Goal: Task Accomplishment & Management: Use online tool/utility

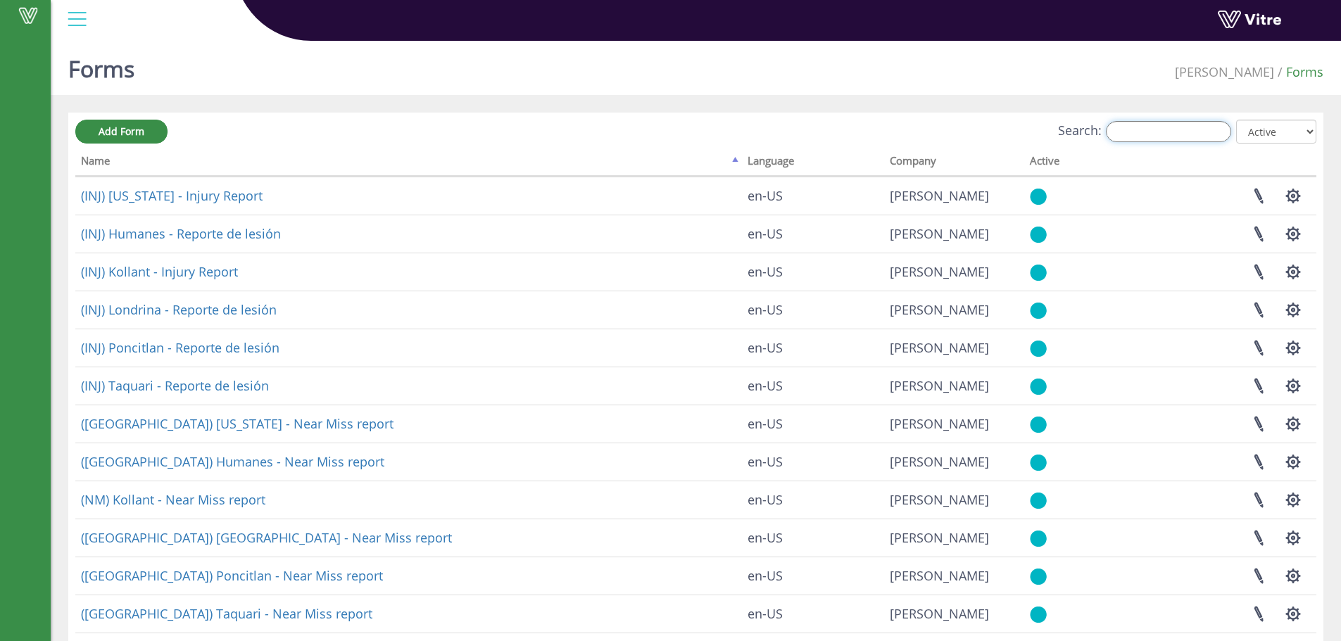
click at [1134, 130] on input "Search:" at bounding box center [1168, 131] width 125 height 21
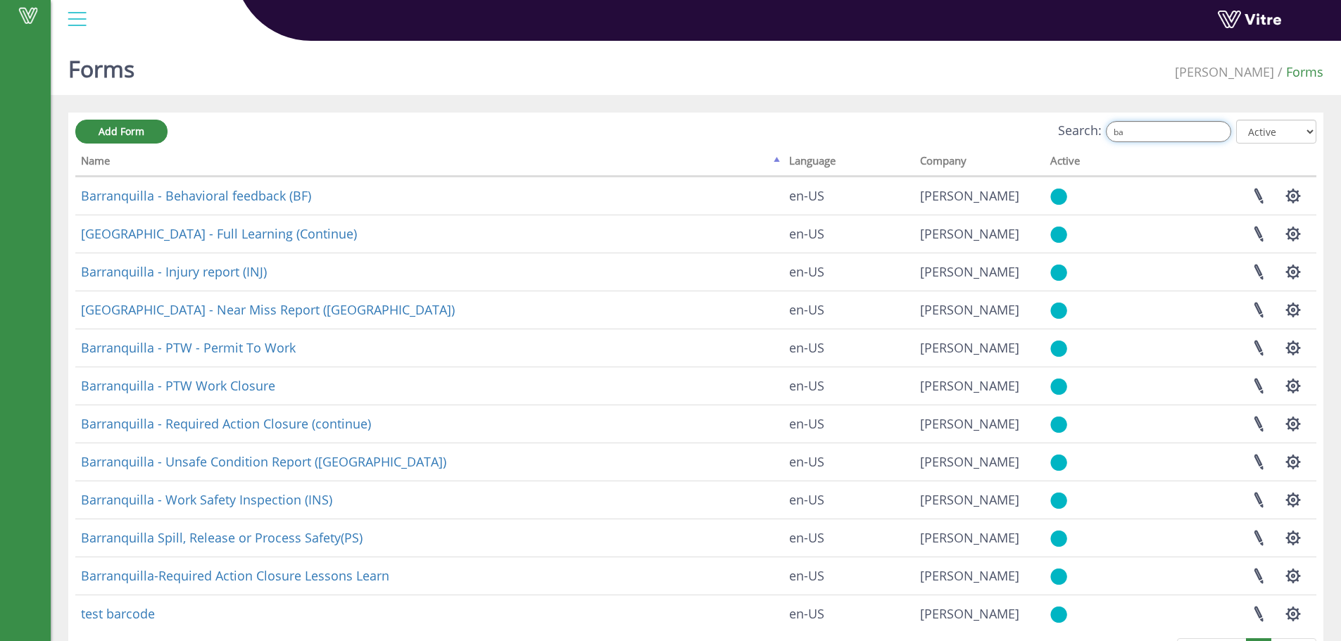
type input "b"
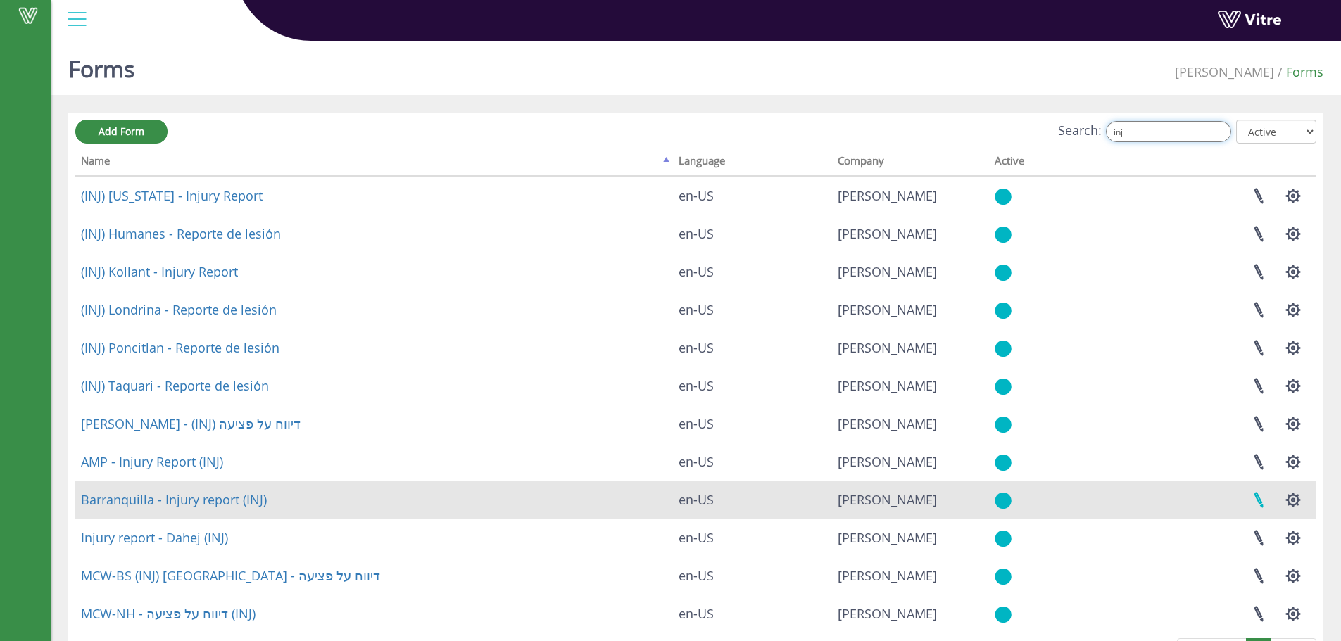
type input "inj"
click at [1265, 501] on link at bounding box center [1258, 500] width 35 height 37
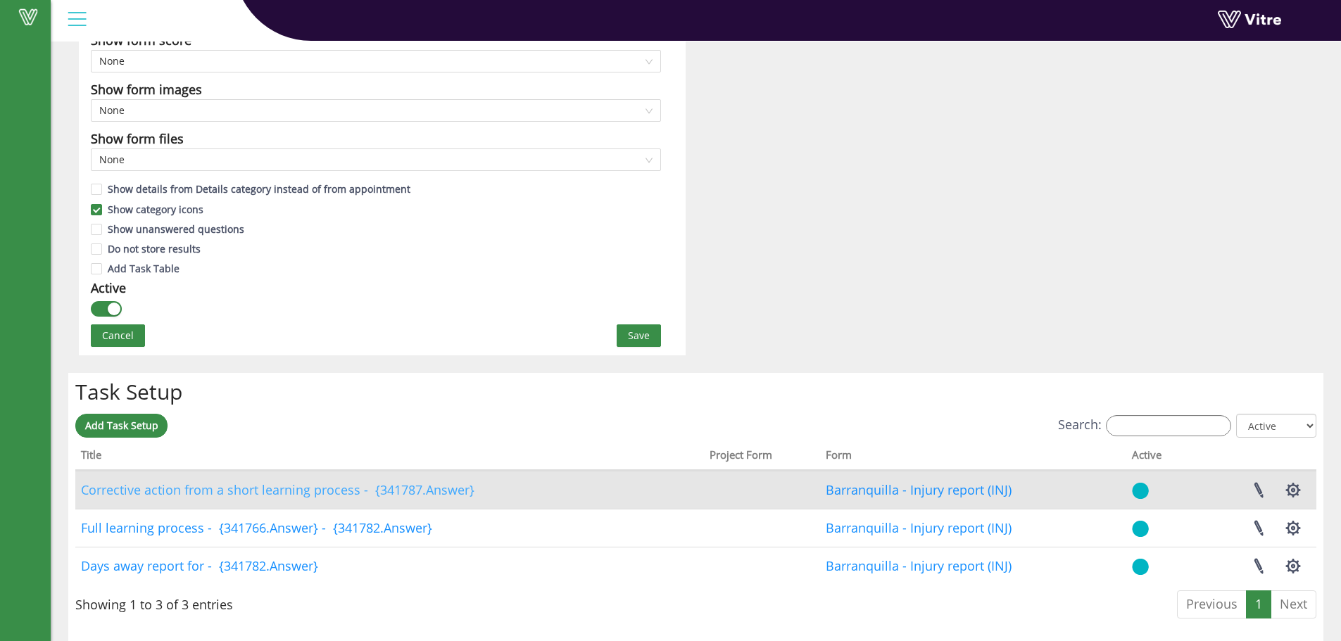
scroll to position [845, 0]
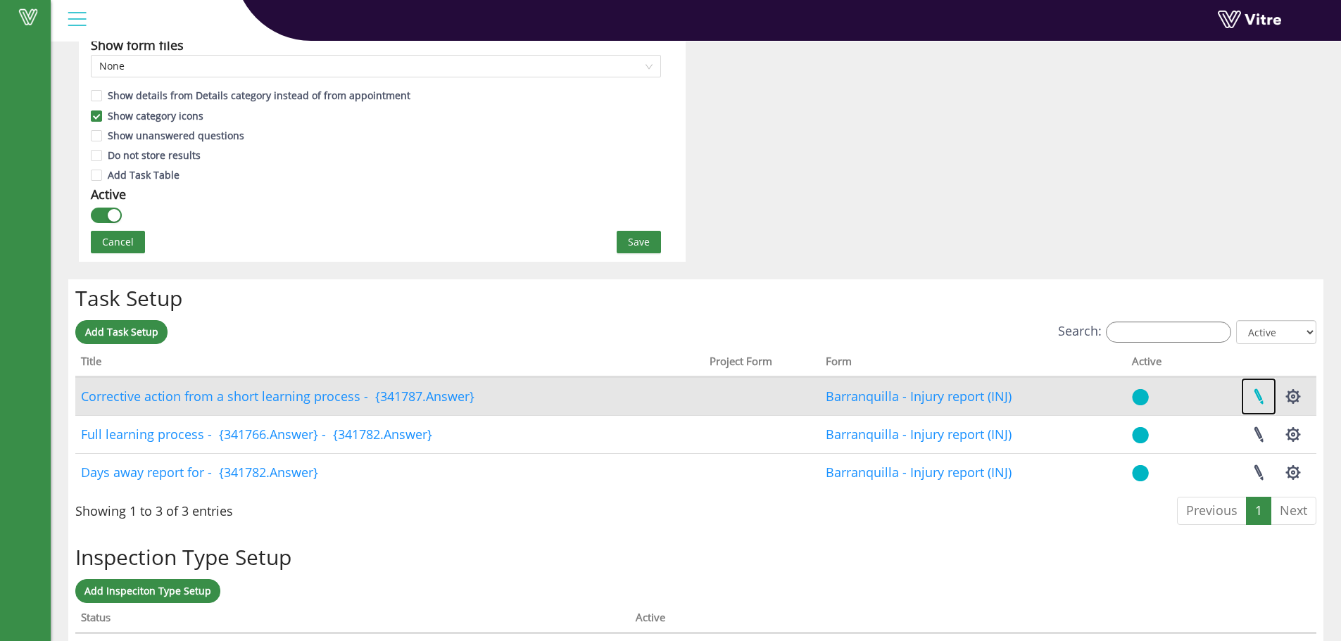
click at [1250, 390] on link at bounding box center [1258, 396] width 35 height 37
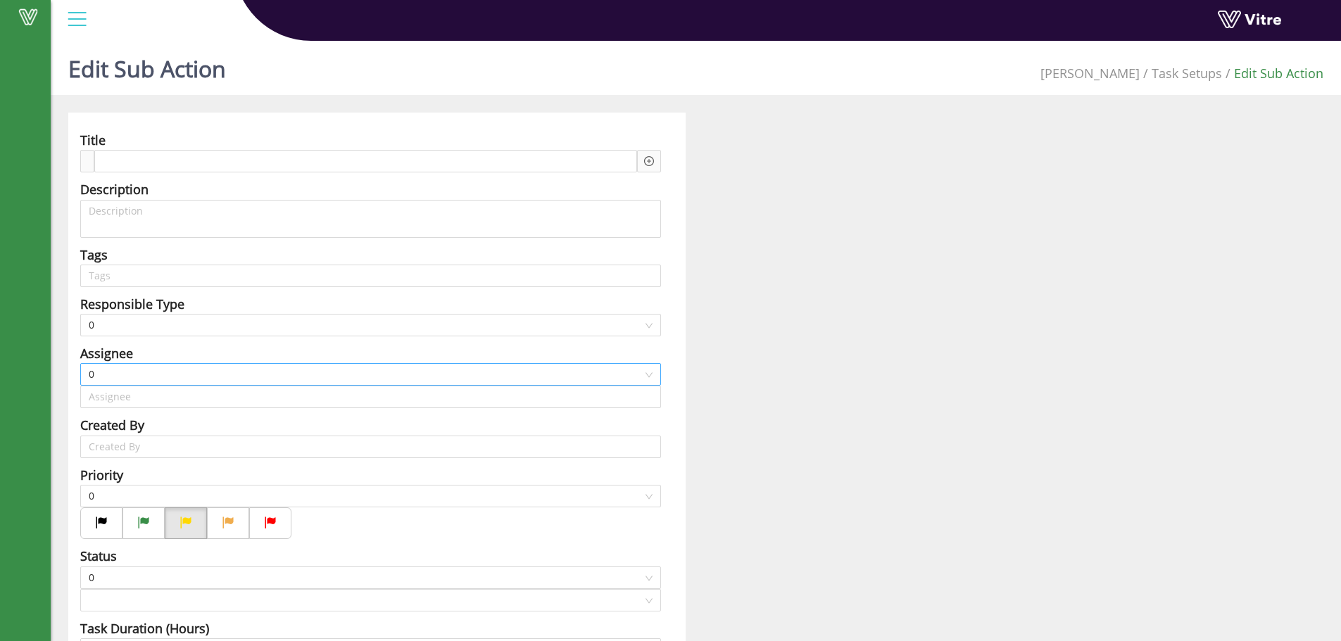
scroll to position [94, 0]
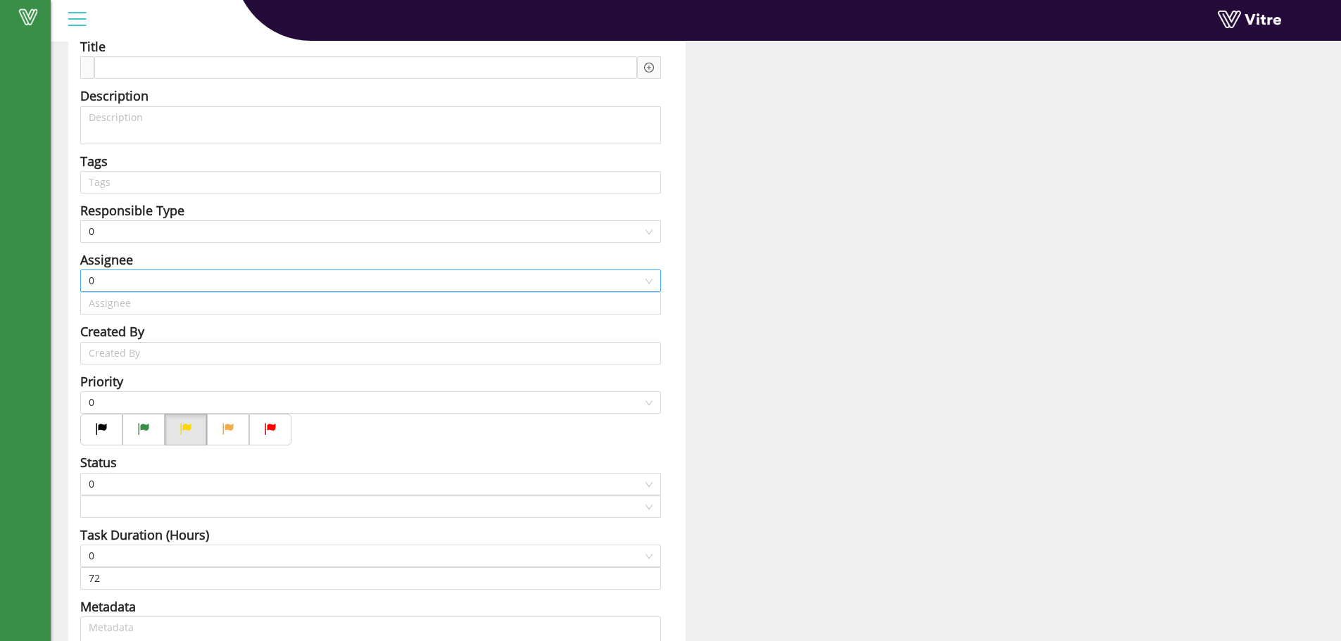
type input "Noam Shnarch"
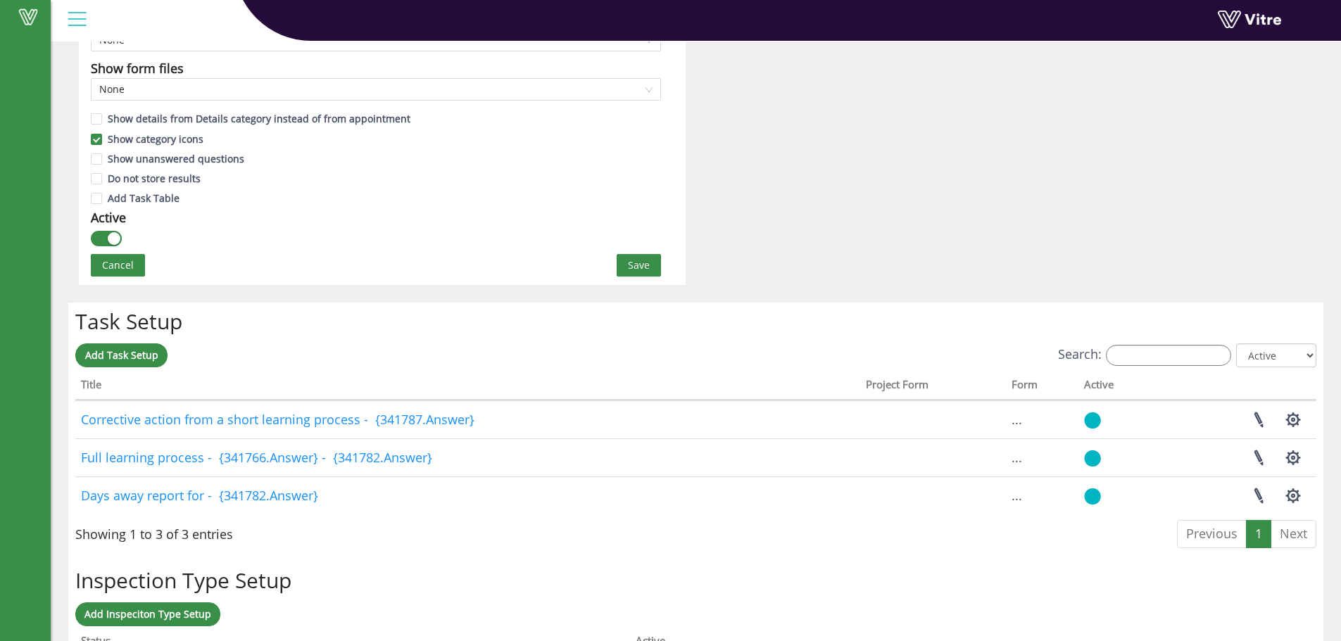
scroll to position [844, 0]
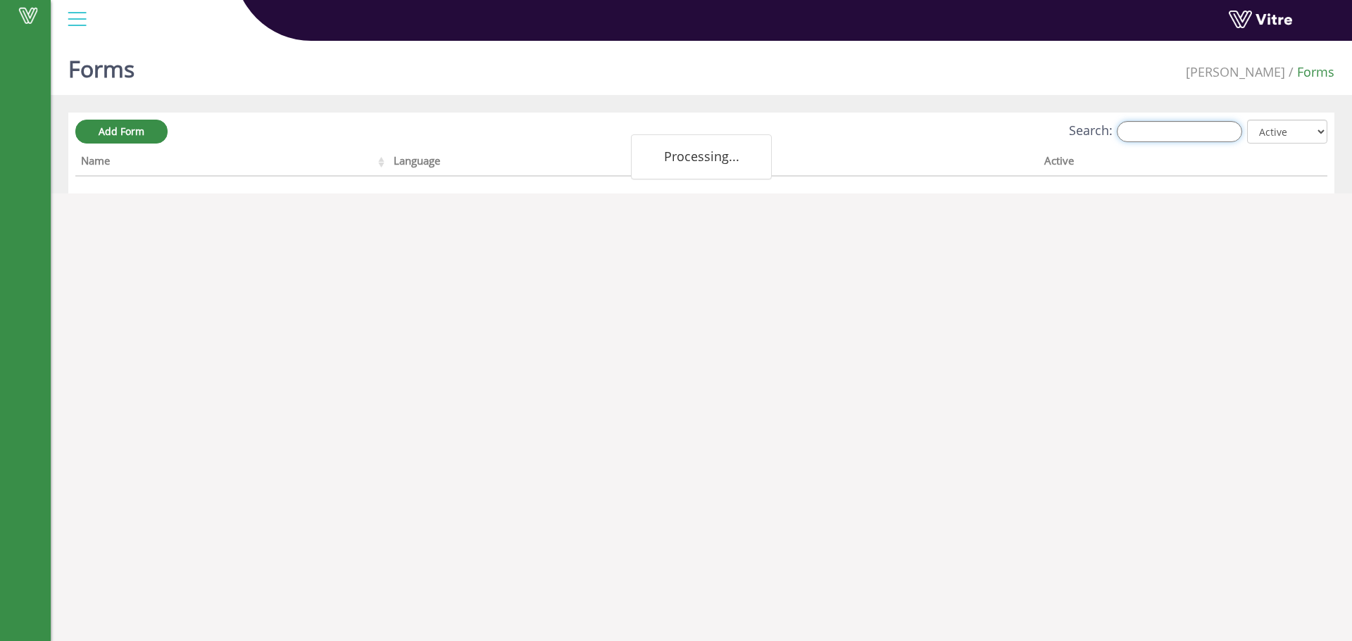
click at [1215, 128] on input "Search:" at bounding box center [1179, 131] width 125 height 21
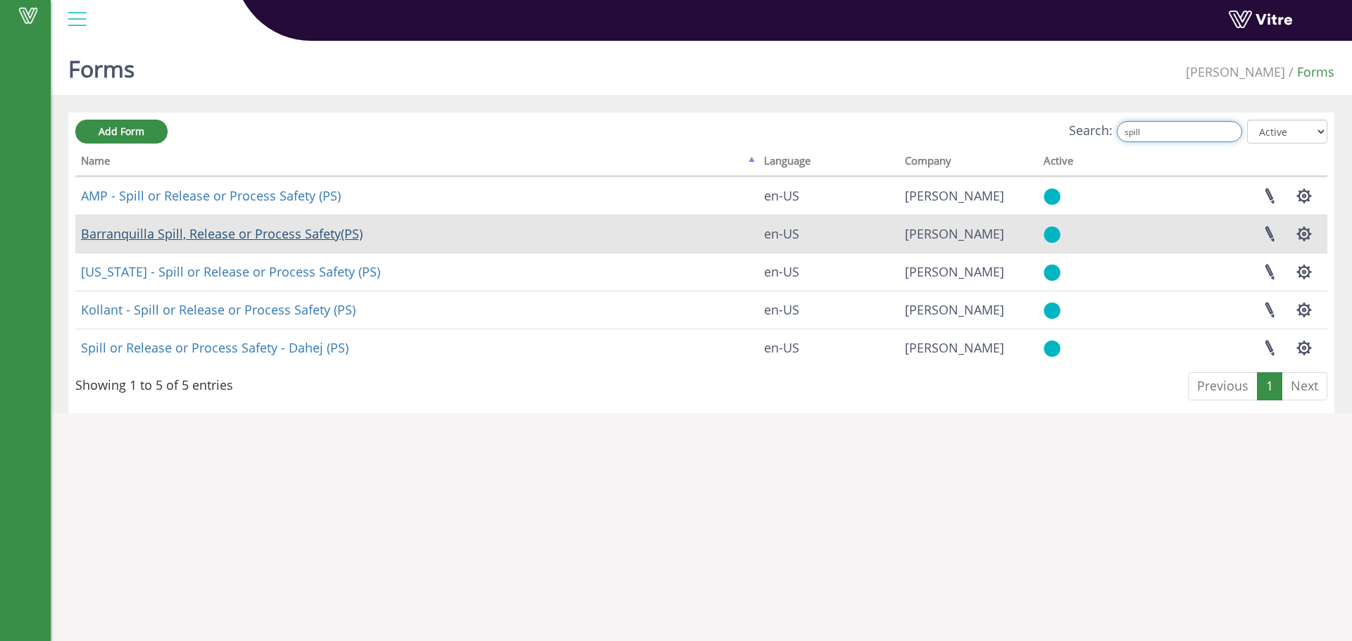
type input "spill"
click at [270, 230] on link "Barranquilla Spill, Release or Process Safety(PS)" at bounding box center [222, 233] width 282 height 17
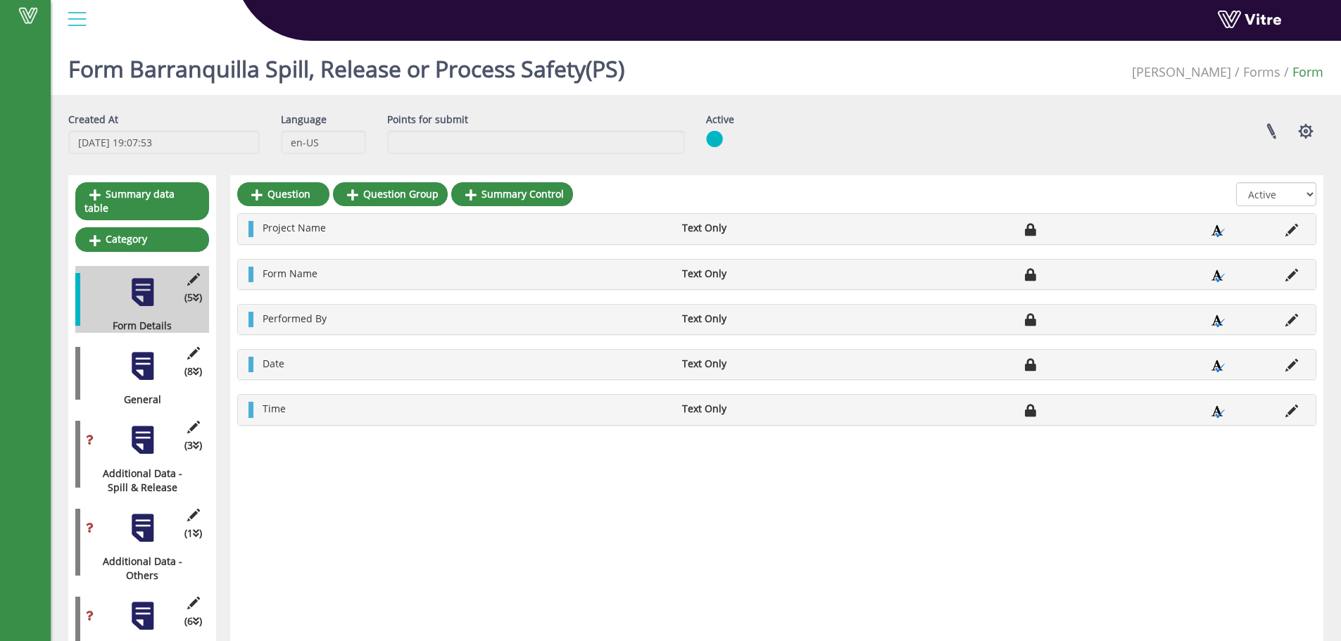
scroll to position [94, 0]
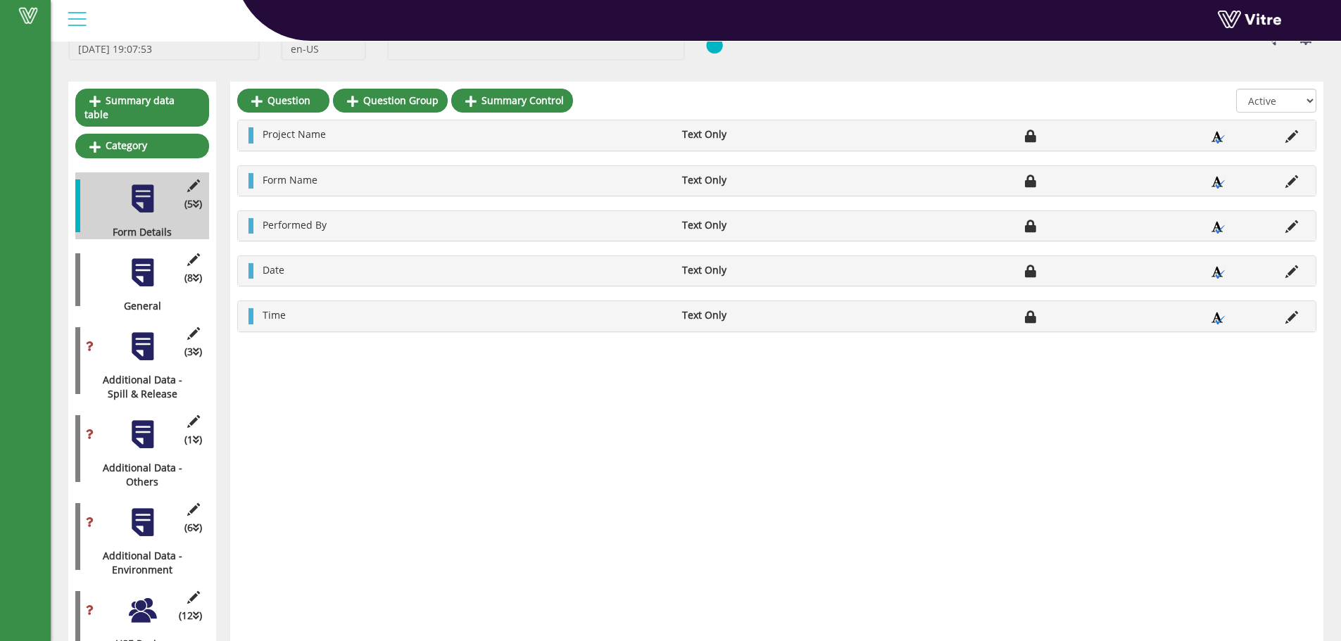
click at [144, 331] on div at bounding box center [143, 347] width 32 height 32
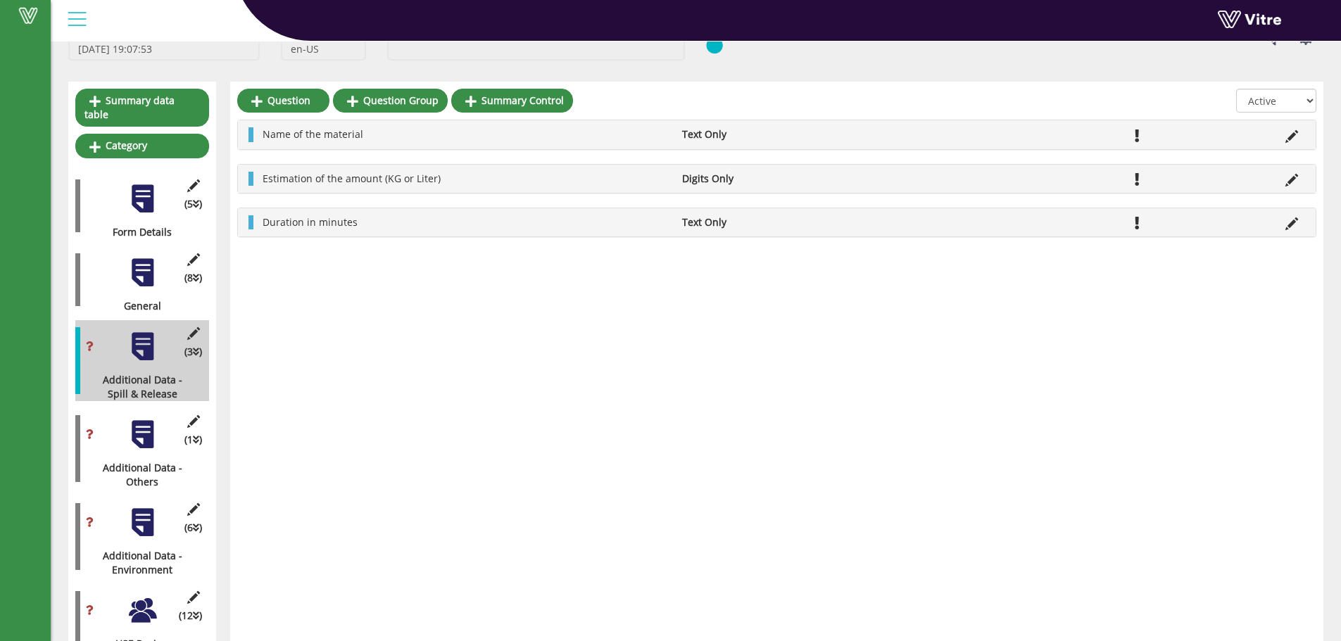
click at [143, 430] on div at bounding box center [143, 435] width 32 height 32
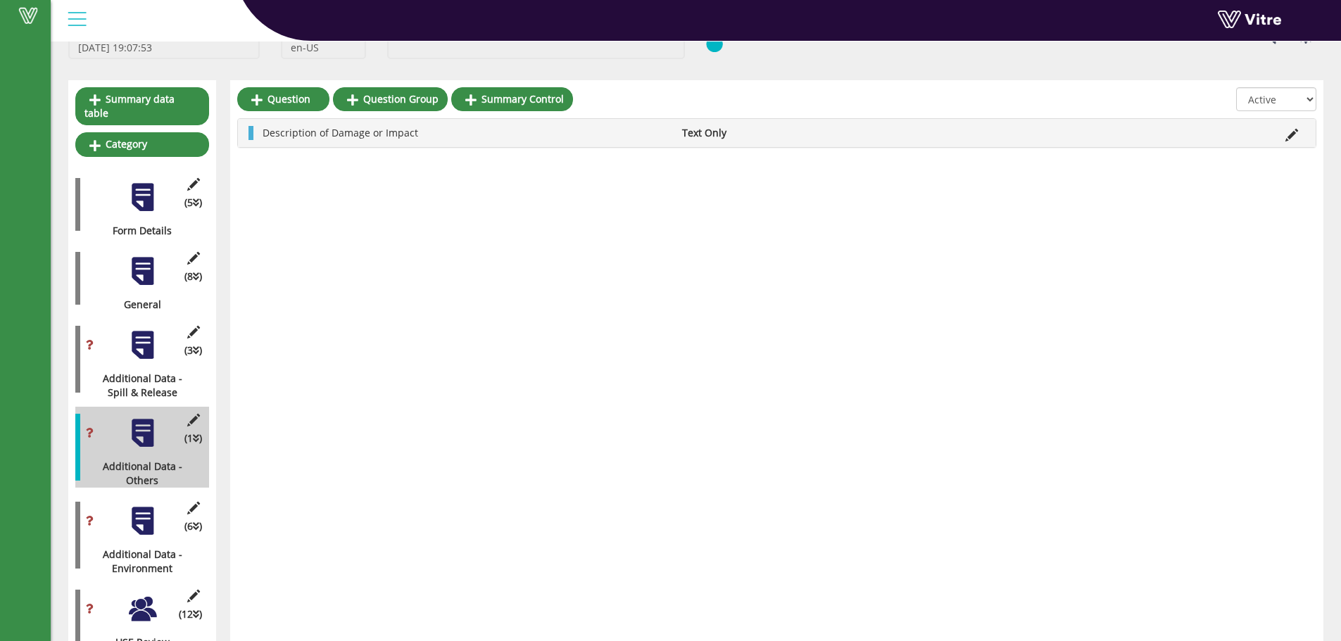
scroll to position [269, 0]
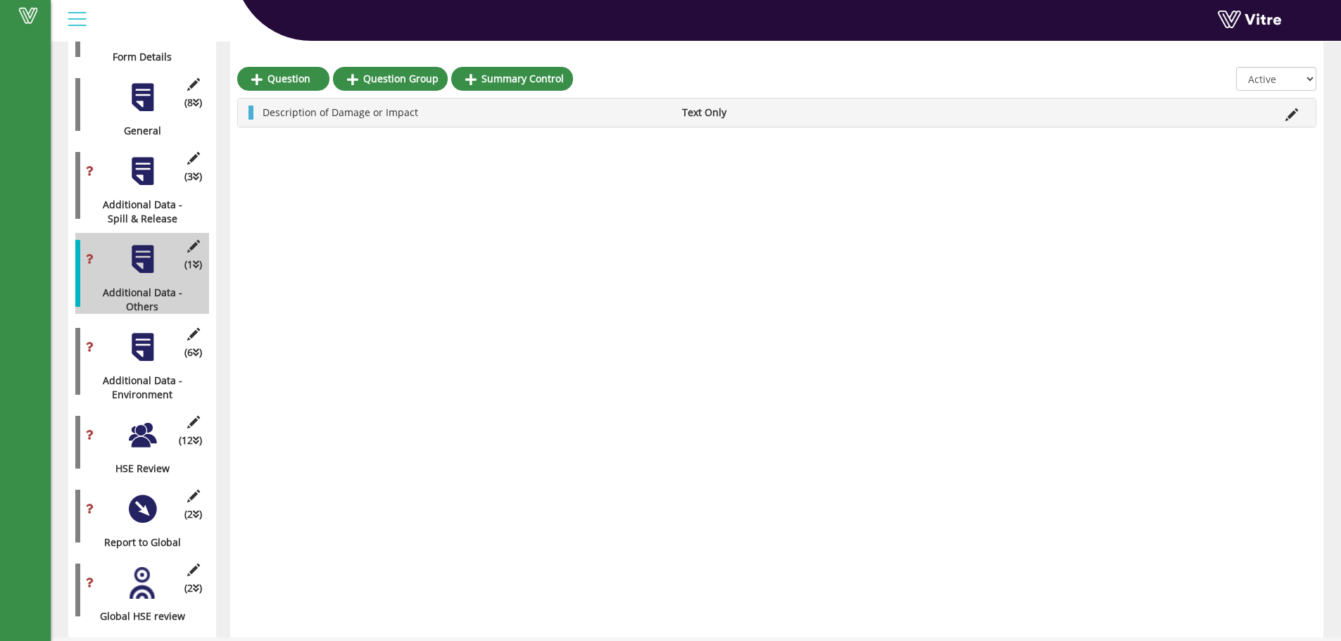
click at [143, 420] on div at bounding box center [143, 436] width 32 height 32
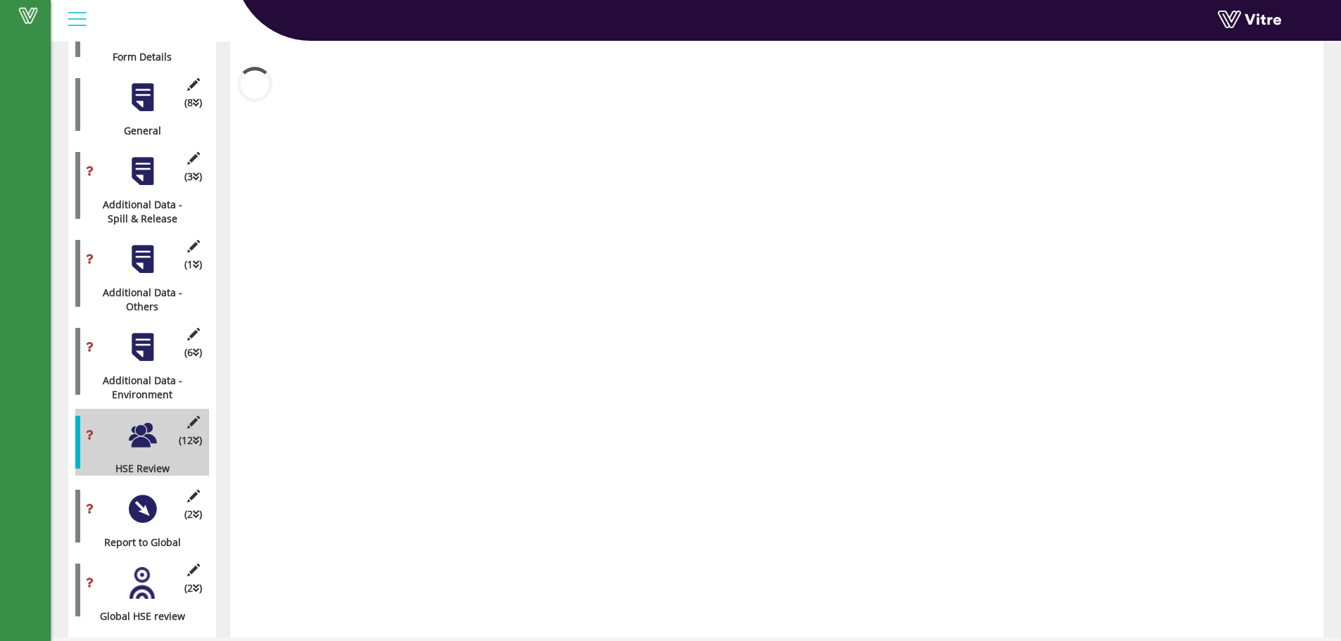
click at [149, 338] on div at bounding box center [143, 348] width 32 height 32
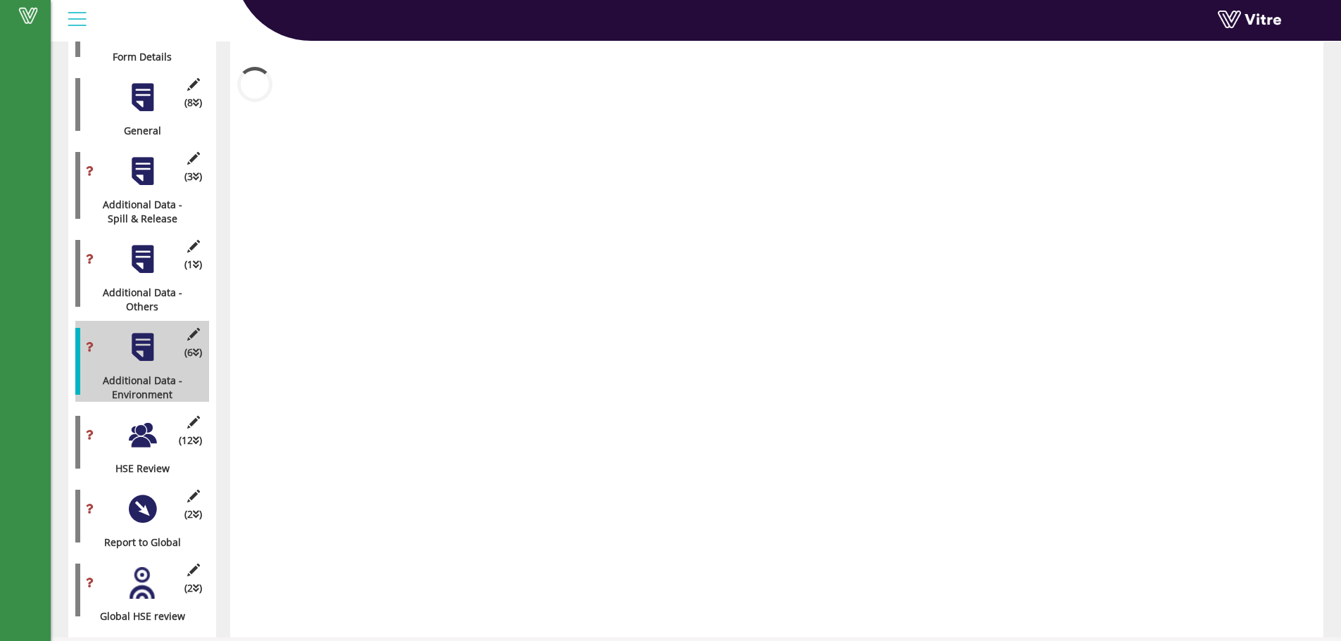
click at [149, 338] on div at bounding box center [143, 348] width 32 height 32
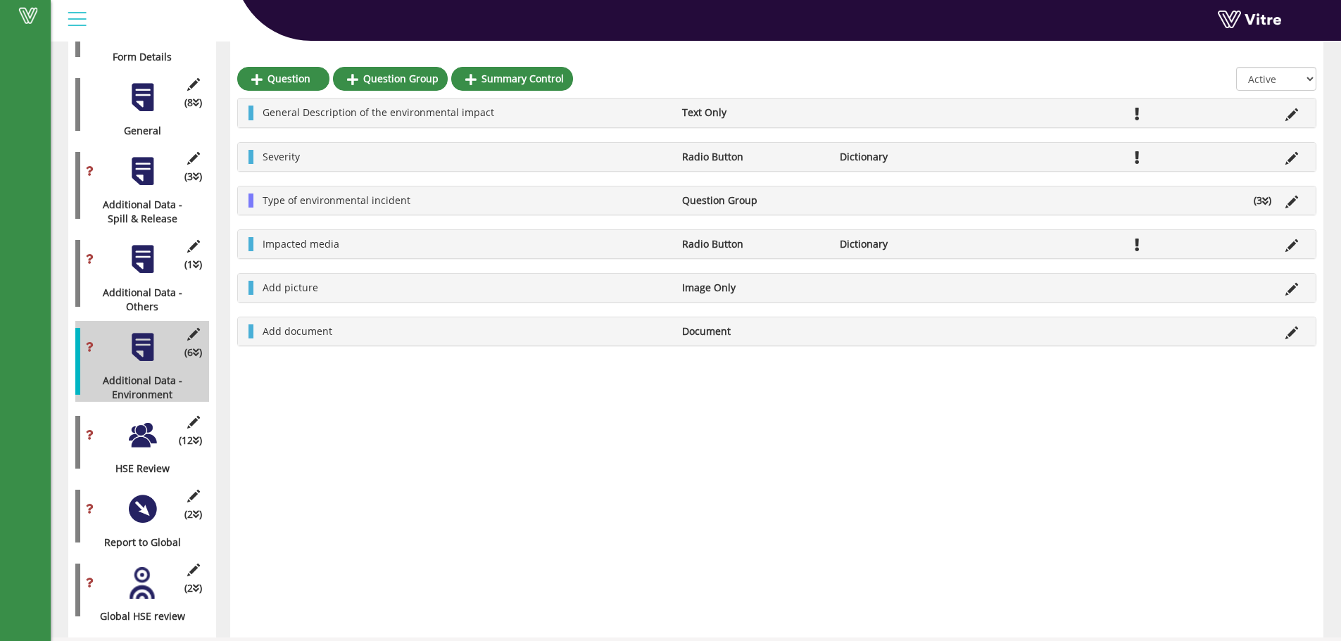
click at [144, 425] on div at bounding box center [143, 436] width 32 height 32
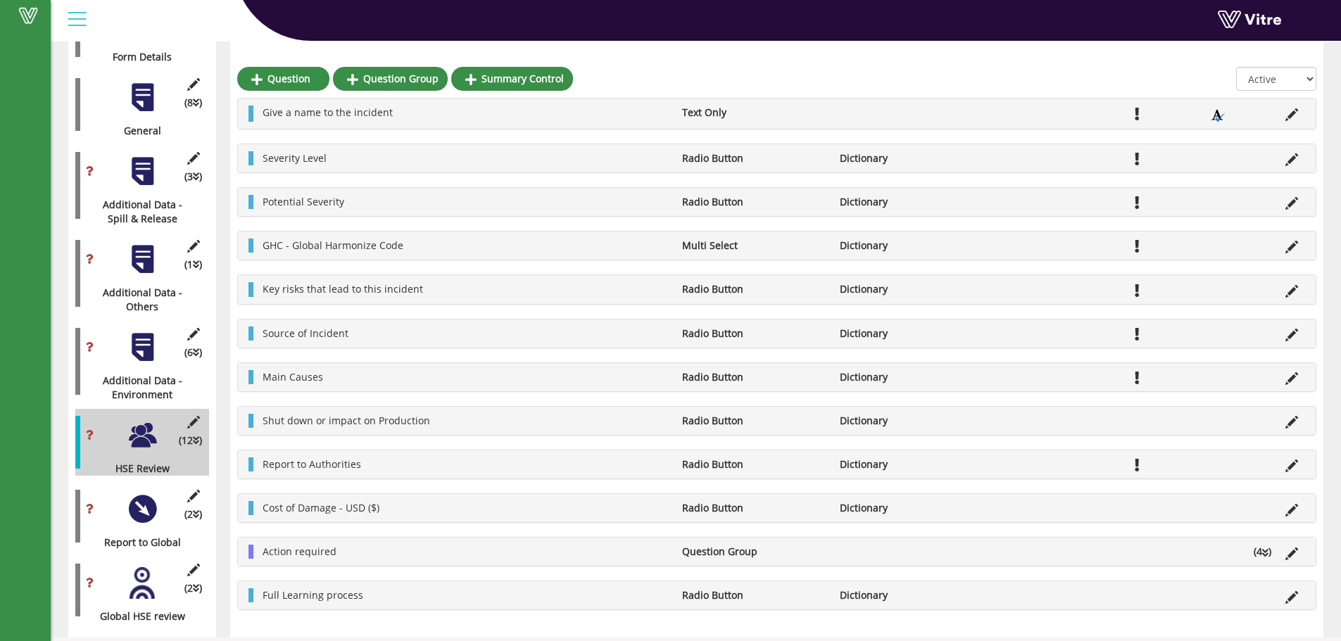
click at [151, 337] on div at bounding box center [143, 348] width 32 height 32
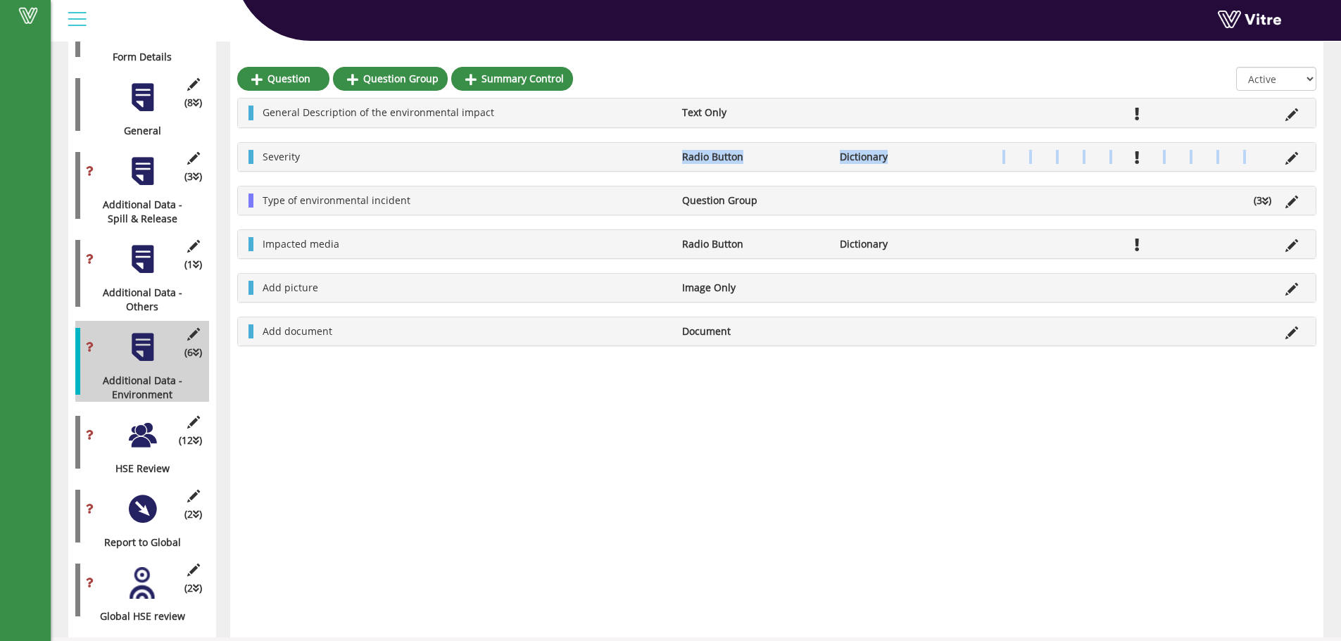
drag, startPoint x: 312, startPoint y: 152, endPoint x: 296, endPoint y: 170, distance: 24.4
click at [287, 177] on div "General Description of the environmental impact Text Only Severity Radio Button…" at bounding box center [776, 222] width 1079 height 249
drag, startPoint x: 298, startPoint y: 168, endPoint x: 302, endPoint y: 157, distance: 11.4
click at [298, 166] on div "Severity Radio Button Dictionary" at bounding box center [777, 157] width 1078 height 28
click at [296, 156] on span "Severity" at bounding box center [281, 156] width 37 height 13
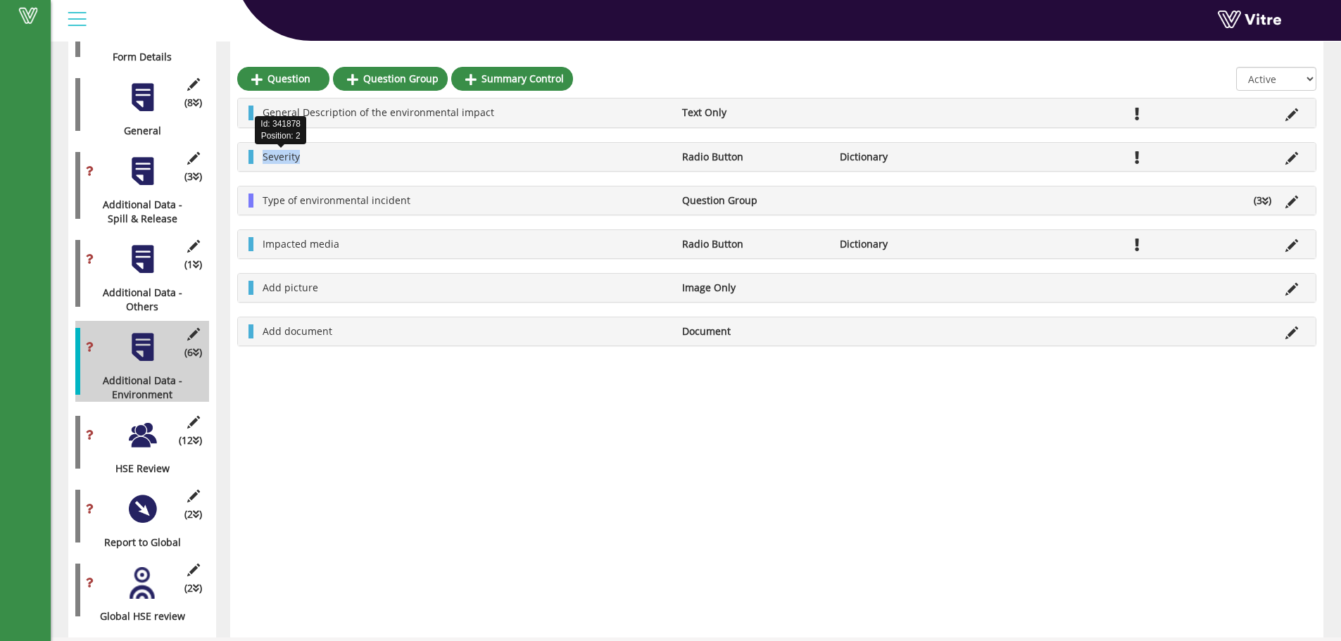
drag, startPoint x: 302, startPoint y: 156, endPoint x: 263, endPoint y: 163, distance: 39.2
click at [263, 163] on li "Severity" at bounding box center [466, 157] width 420 height 14
click at [272, 150] on span "Severity" at bounding box center [281, 156] width 37 height 13
click at [280, 158] on span "Severity" at bounding box center [281, 156] width 37 height 13
